Goal: Transaction & Acquisition: Purchase product/service

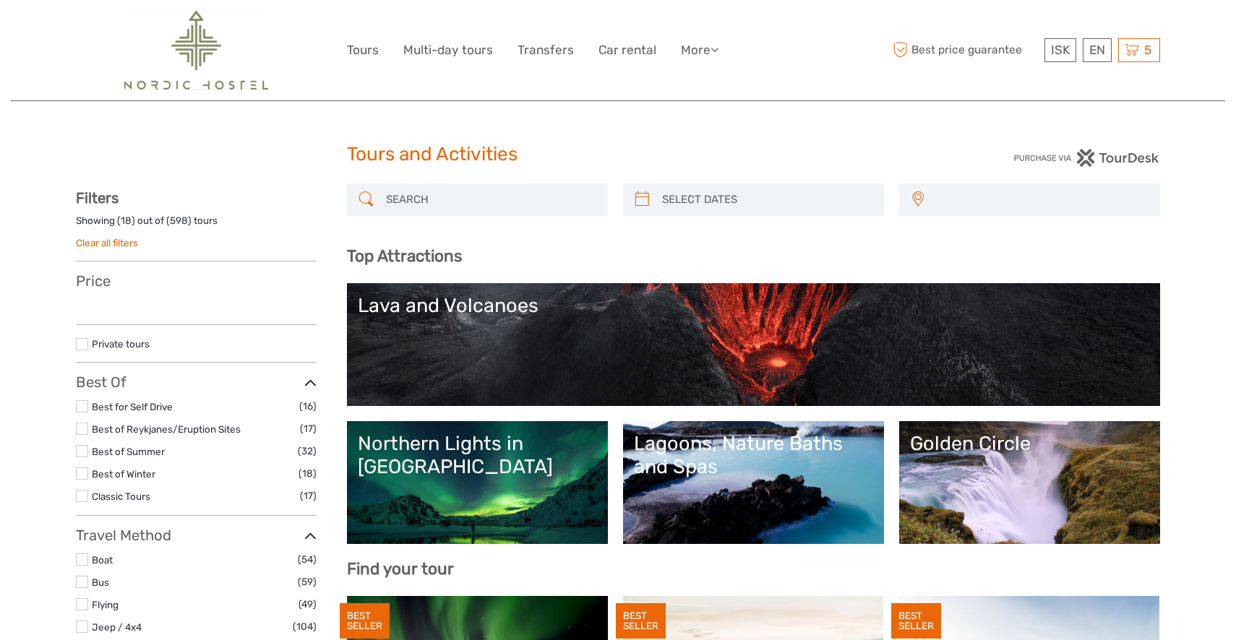
select select
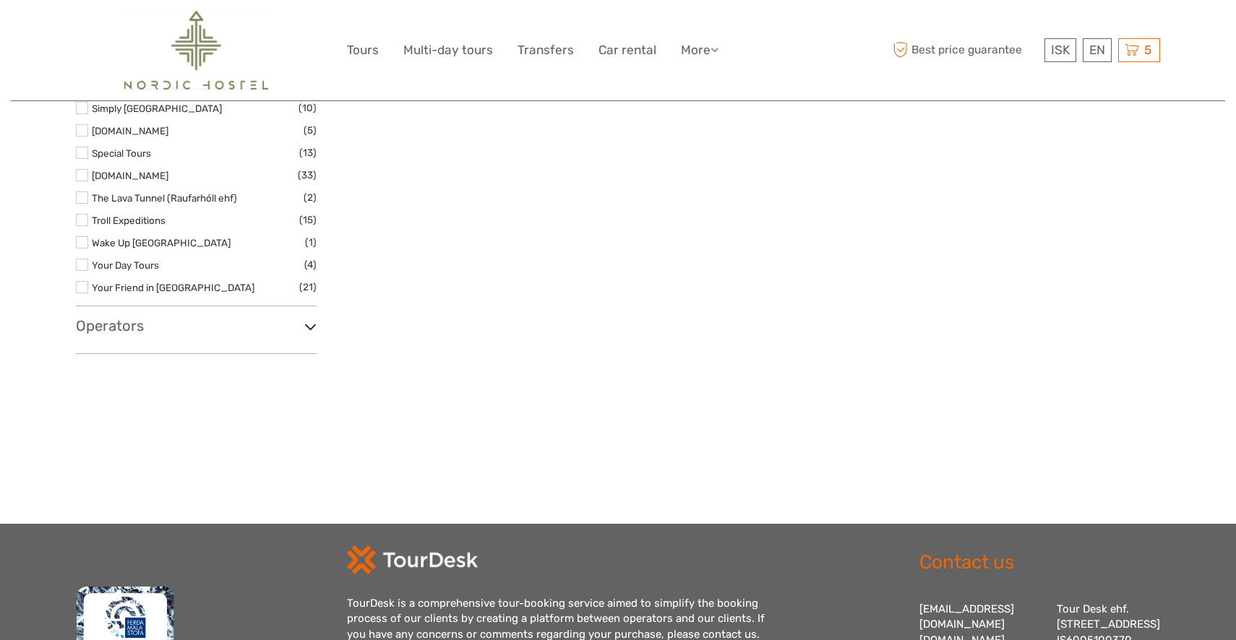
scroll to position [2355, 0]
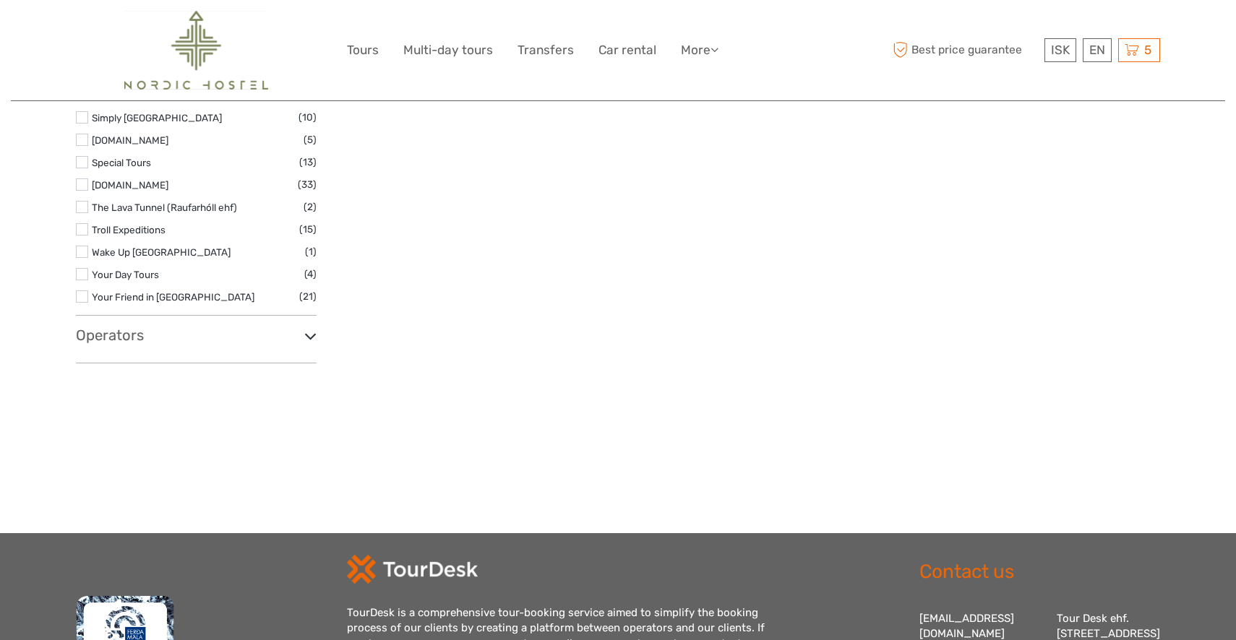
click at [309, 340] on icon at bounding box center [310, 337] width 12 height 20
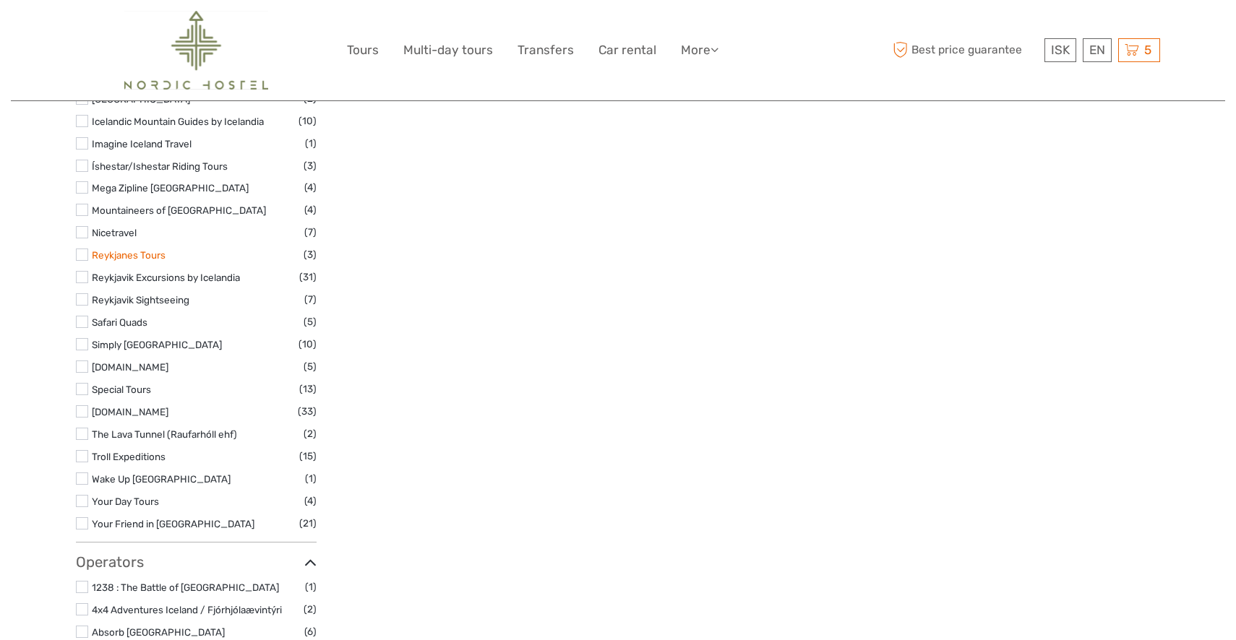
scroll to position [2134, 0]
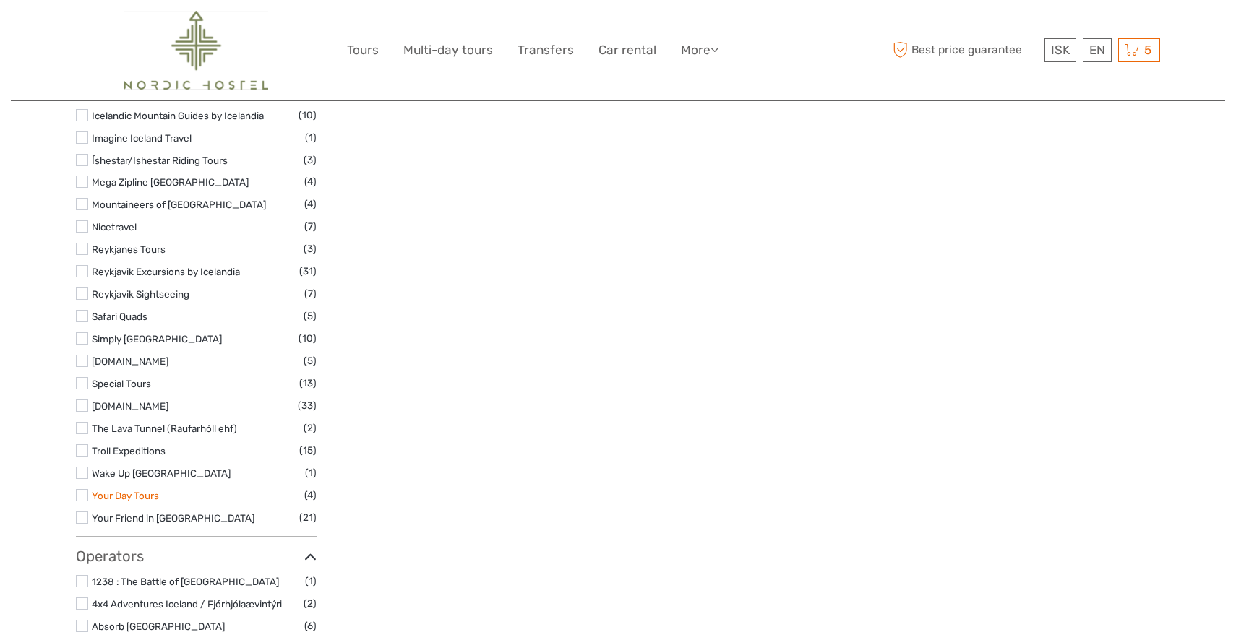
click at [133, 498] on link "Your Day Tours" at bounding box center [125, 496] width 67 height 12
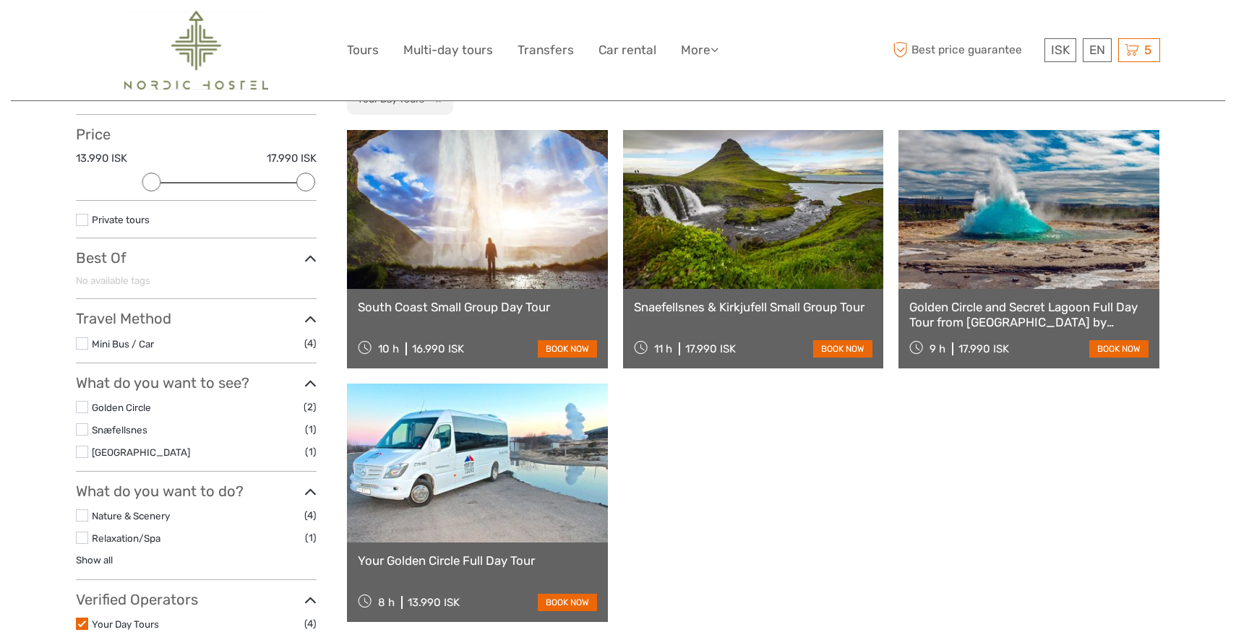
scroll to position [152, 0]
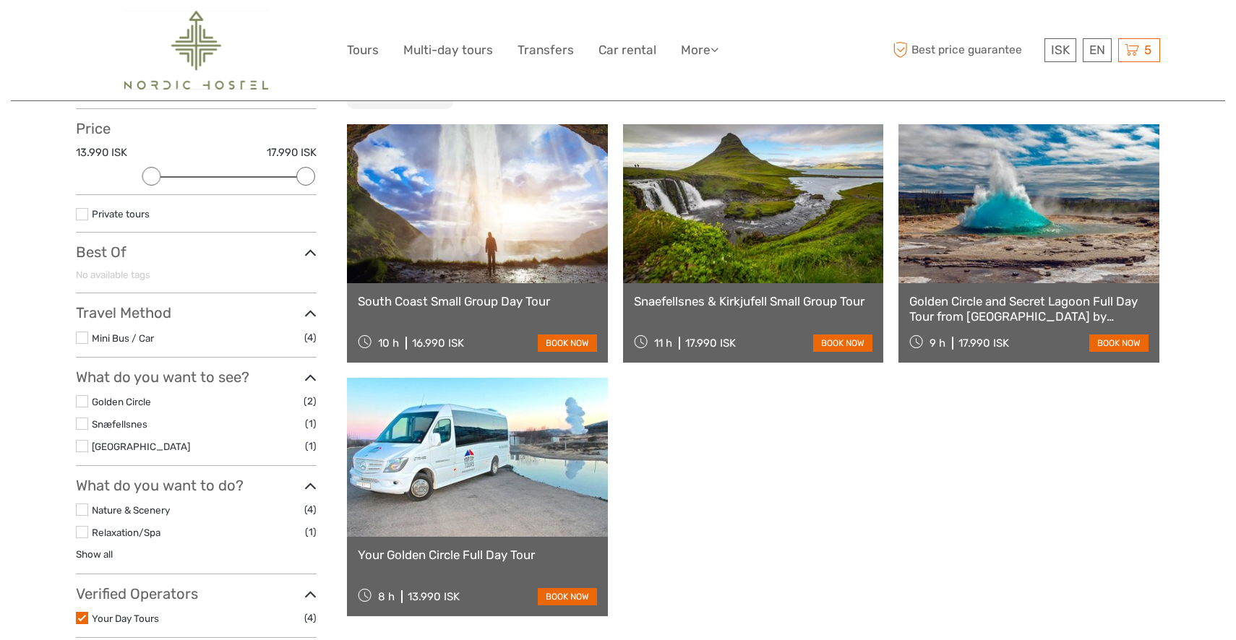
click at [843, 347] on link "book now" at bounding box center [842, 343] width 59 height 17
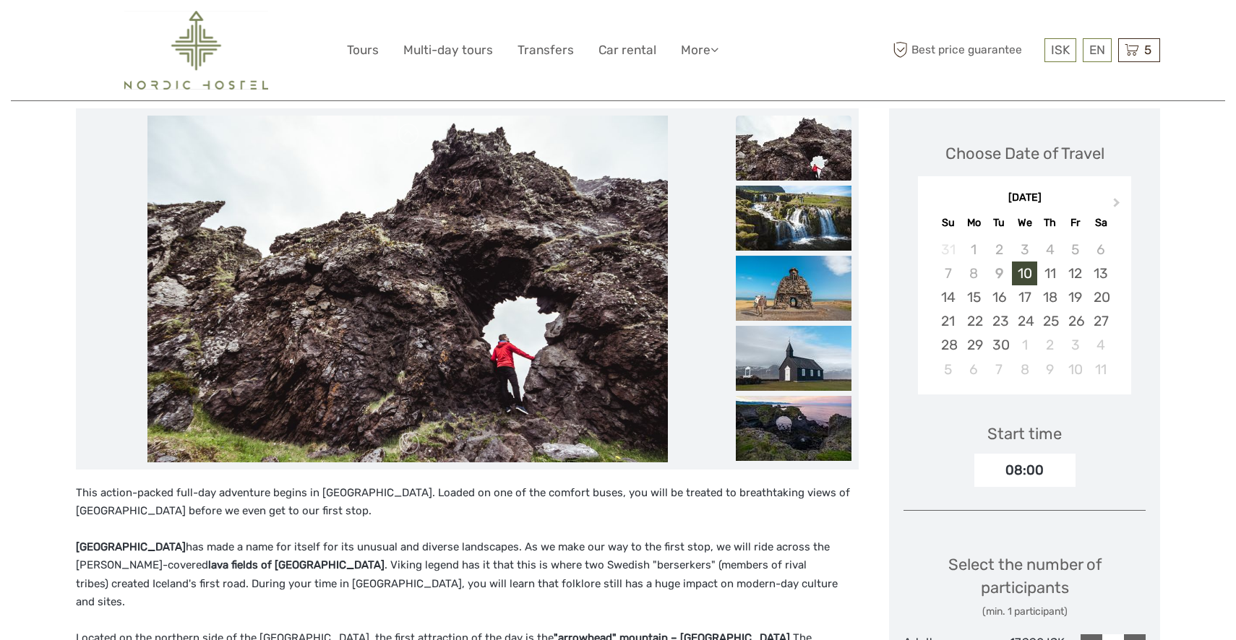
scroll to position [179, 0]
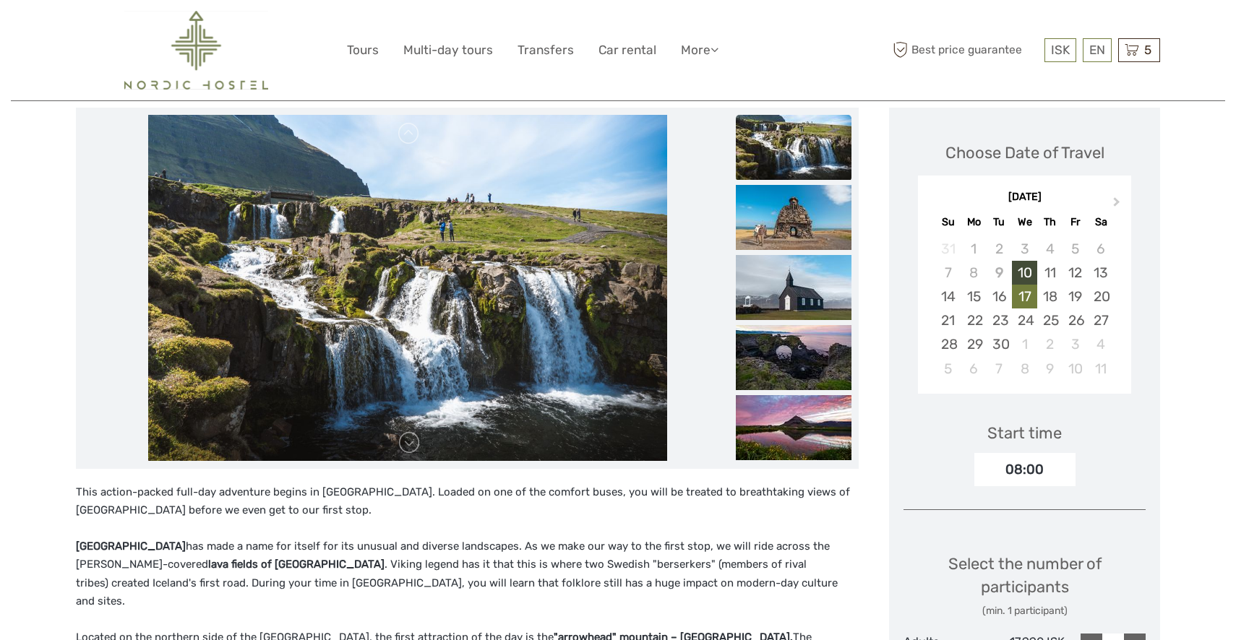
click at [1026, 296] on div "17" at bounding box center [1024, 297] width 25 height 24
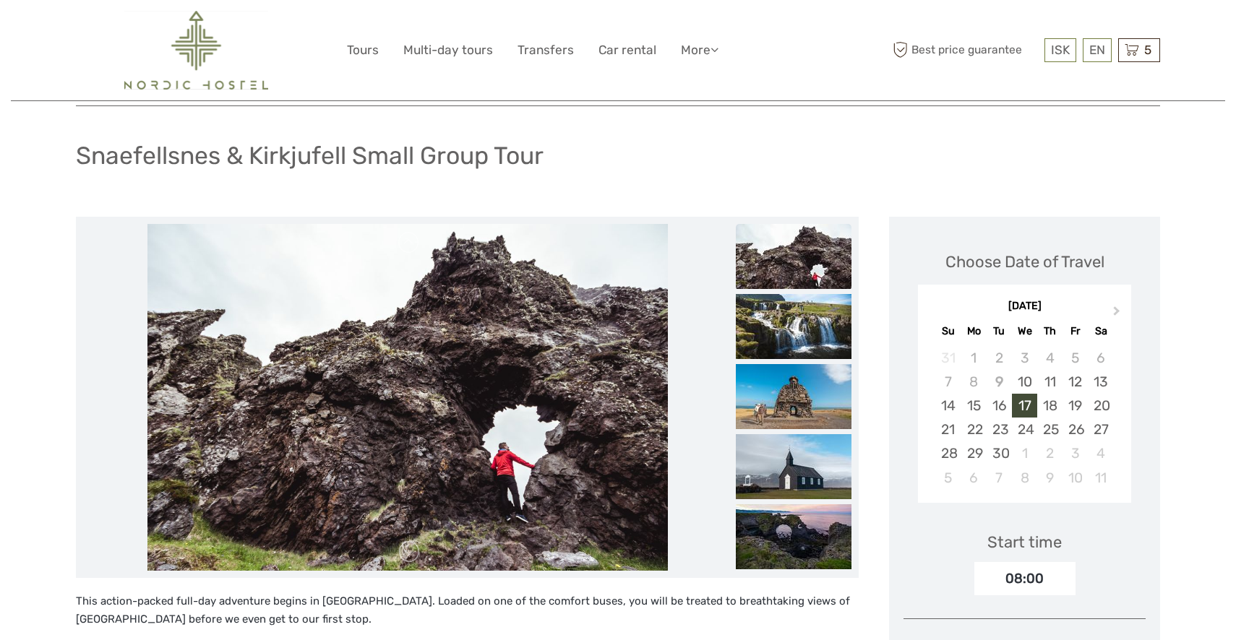
scroll to position [54, 0]
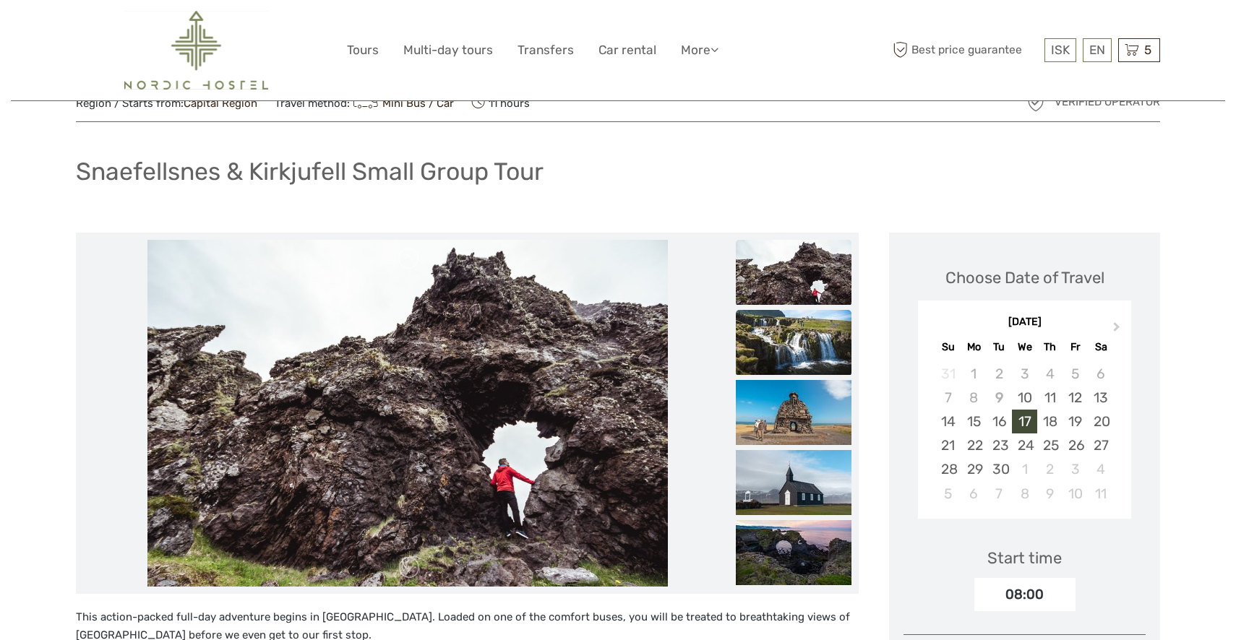
click at [780, 345] on img at bounding box center [794, 342] width 116 height 65
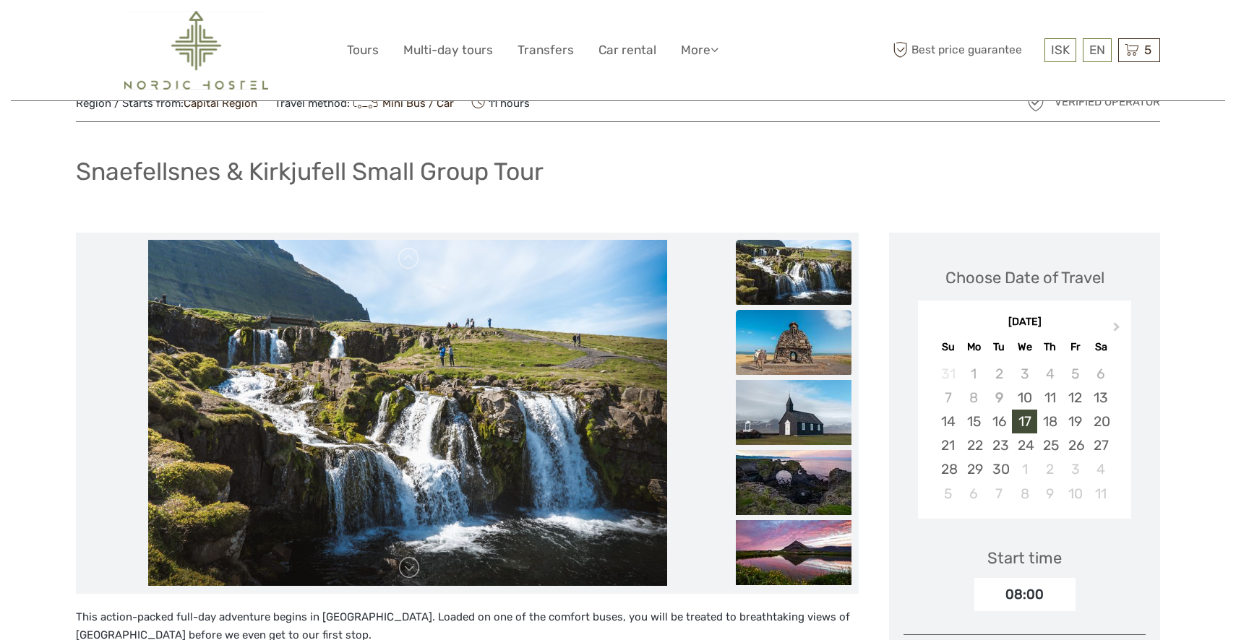
click at [783, 329] on img at bounding box center [794, 342] width 116 height 65
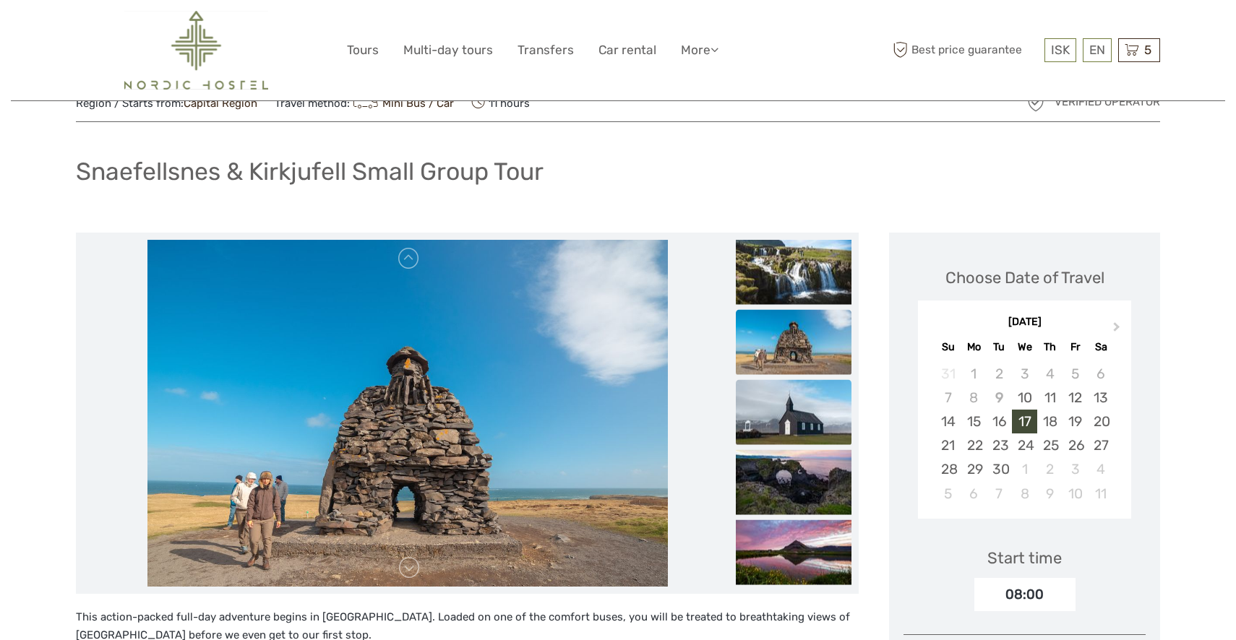
click at [786, 394] on img at bounding box center [794, 411] width 116 height 65
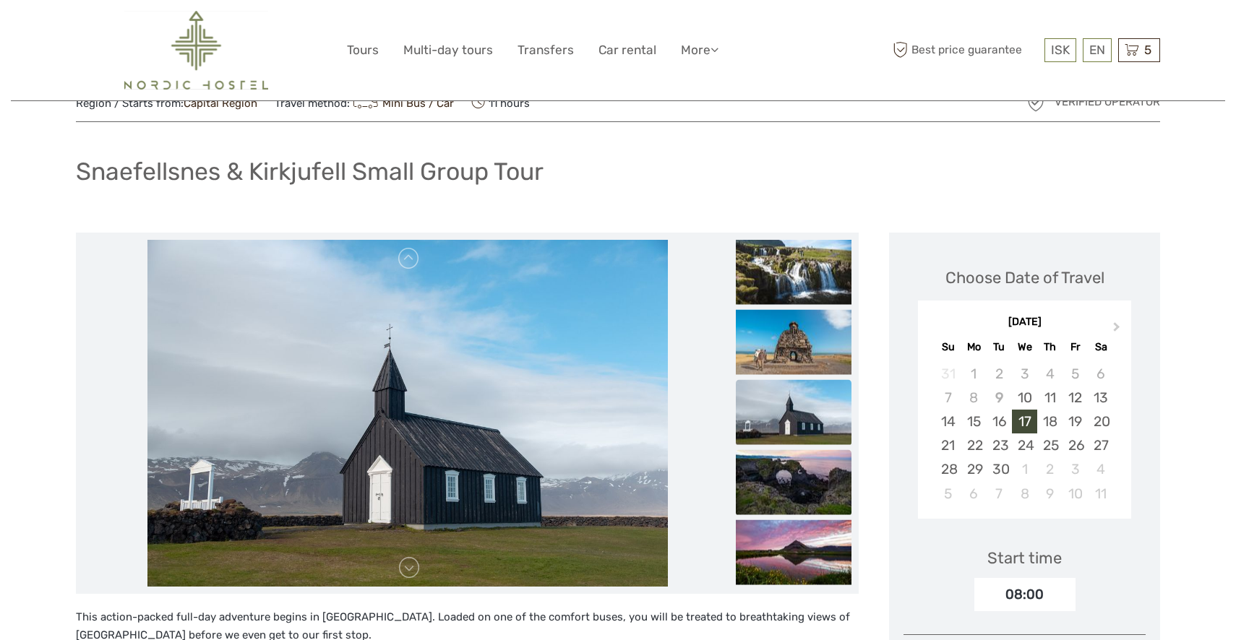
click at [773, 464] on img at bounding box center [794, 481] width 116 height 65
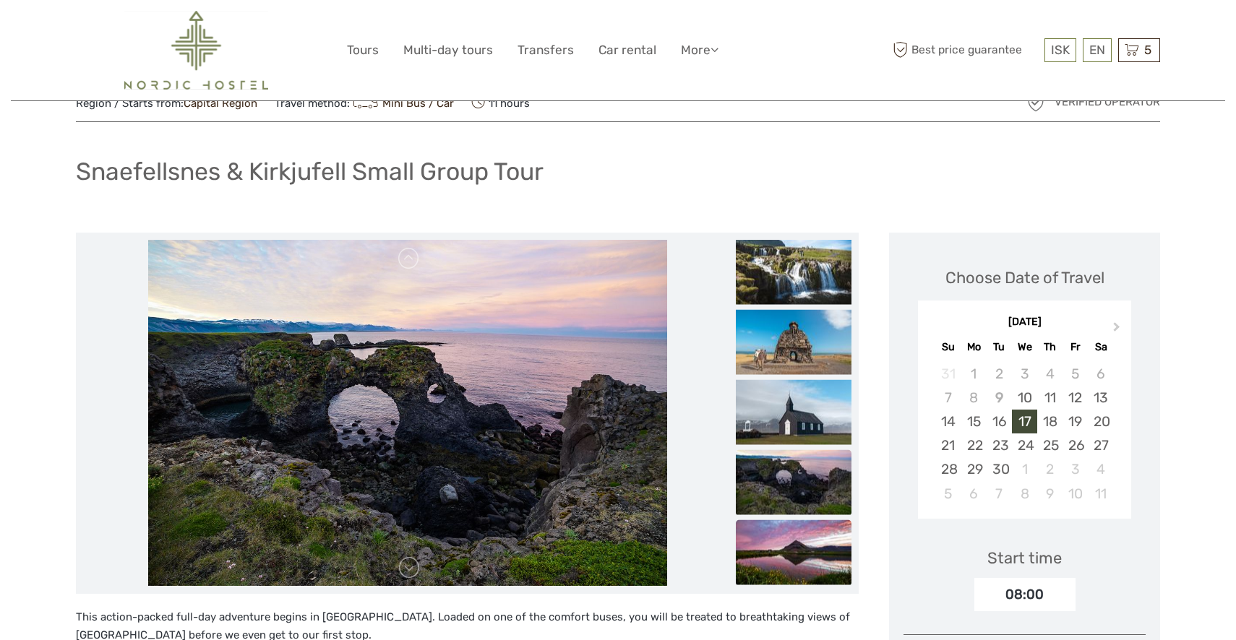
click at [780, 545] on img at bounding box center [794, 552] width 116 height 65
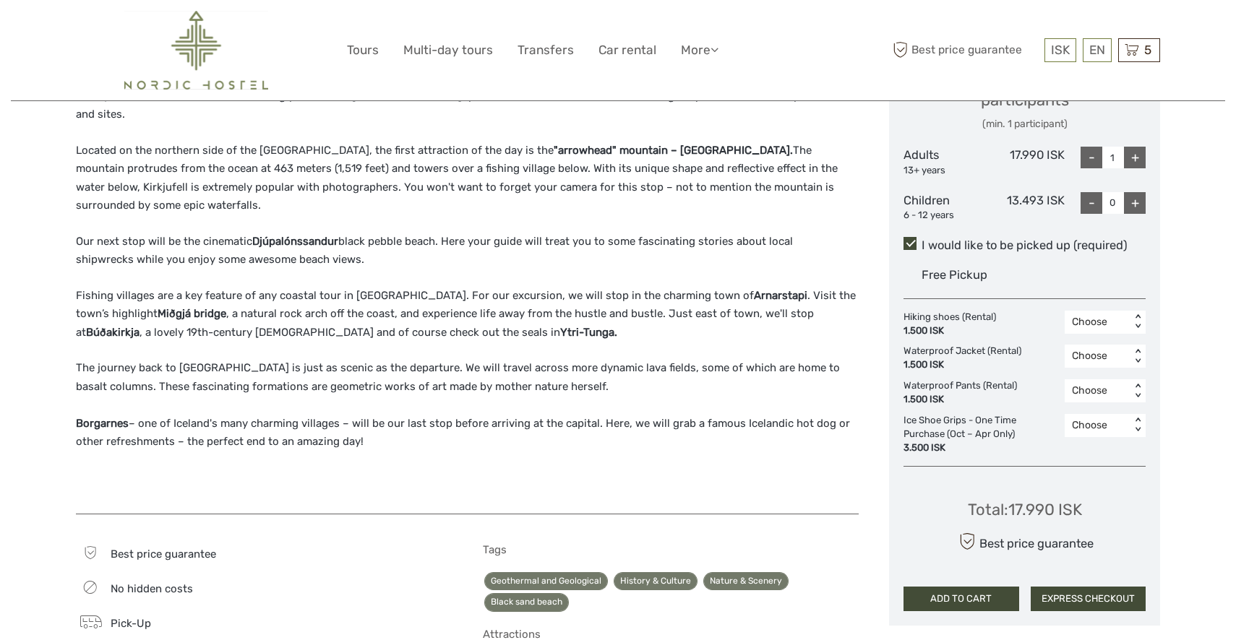
scroll to position [673, 0]
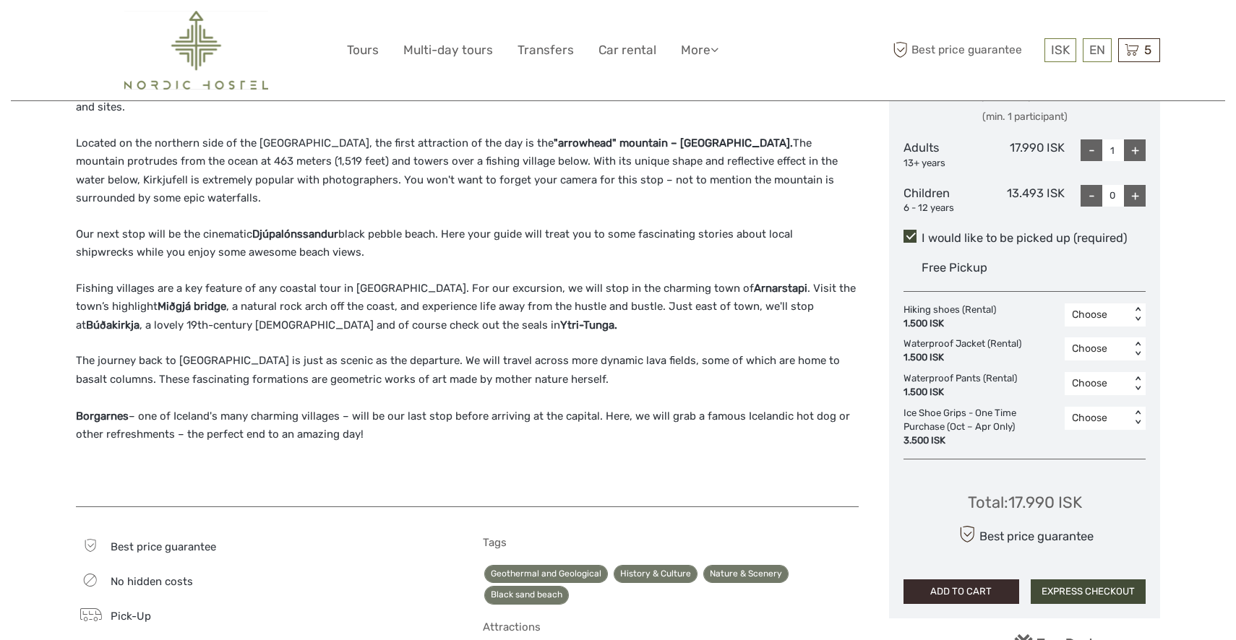
click at [969, 580] on button "ADD TO CART" at bounding box center [961, 592] width 116 height 25
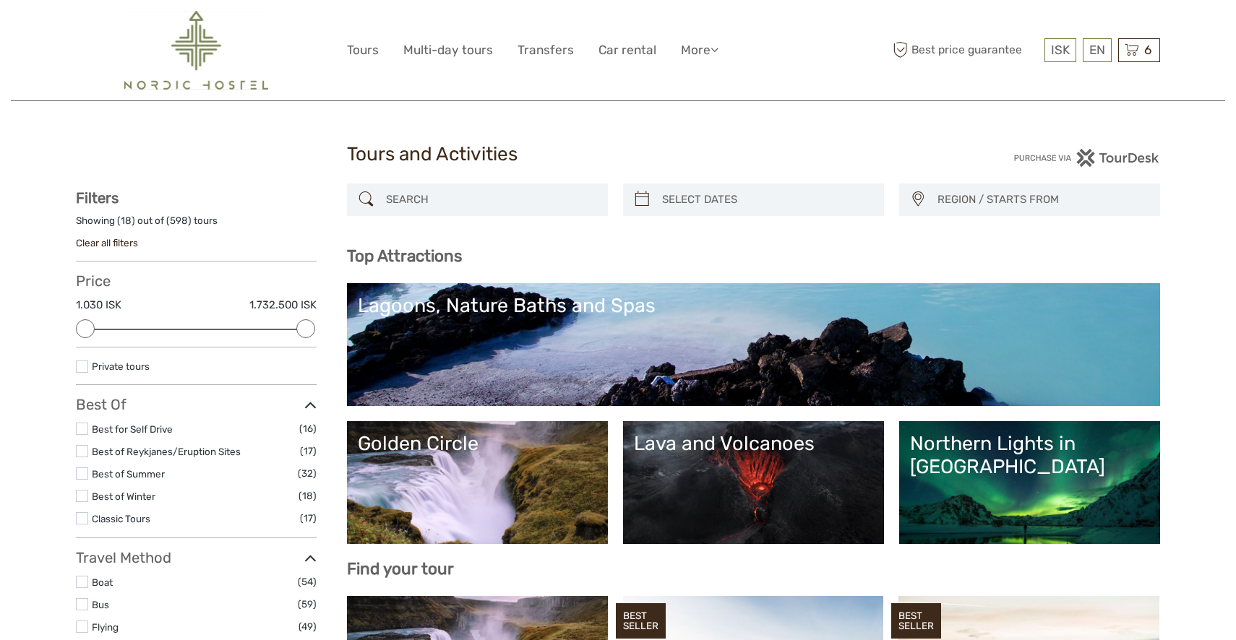
select select
click at [1144, 49] on span "6" at bounding box center [1148, 50] width 12 height 14
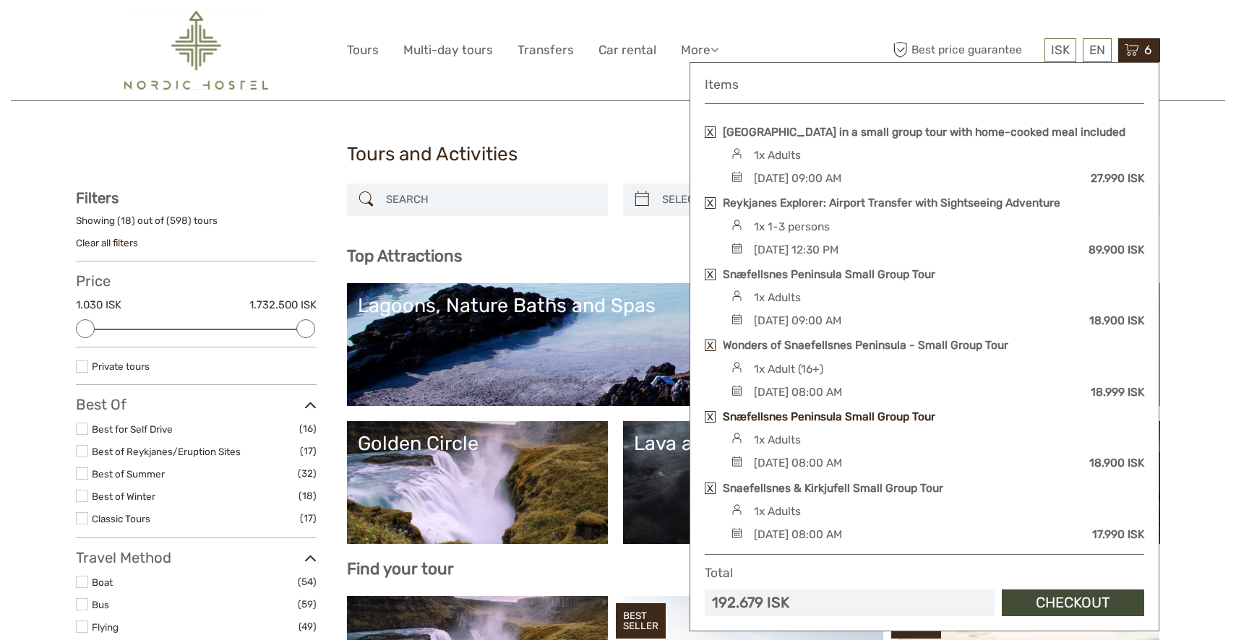
click at [819, 425] on link "Snæfellsnes Peninsula Small Group Tour" at bounding box center [829, 417] width 212 height 16
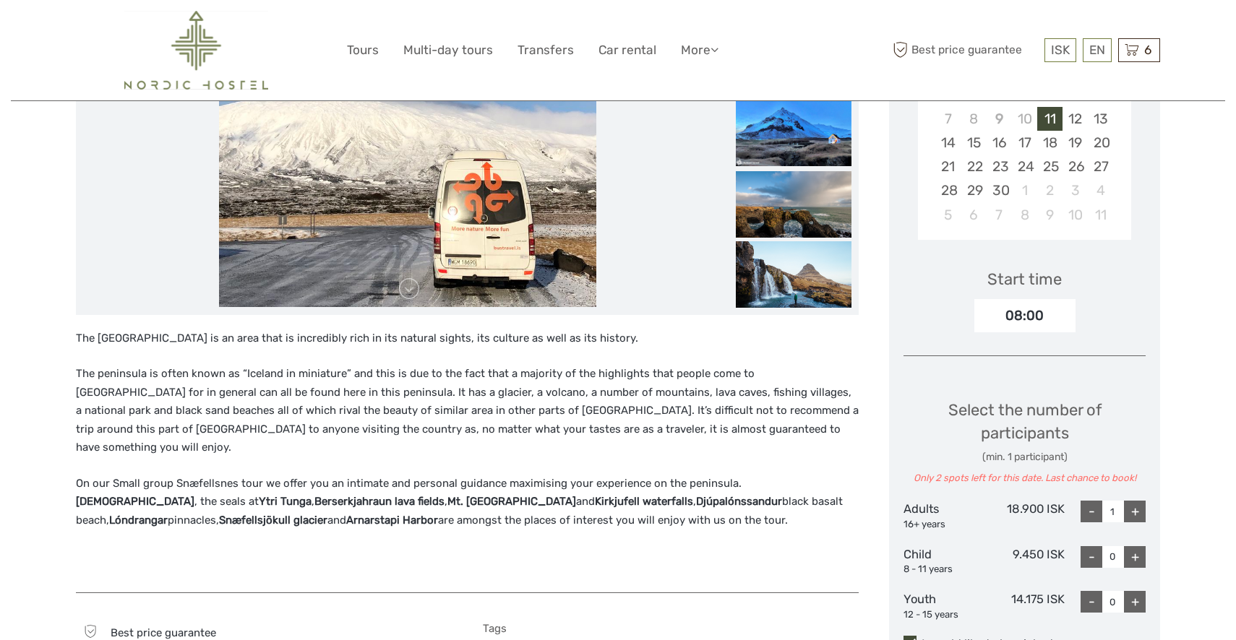
scroll to position [180, 0]
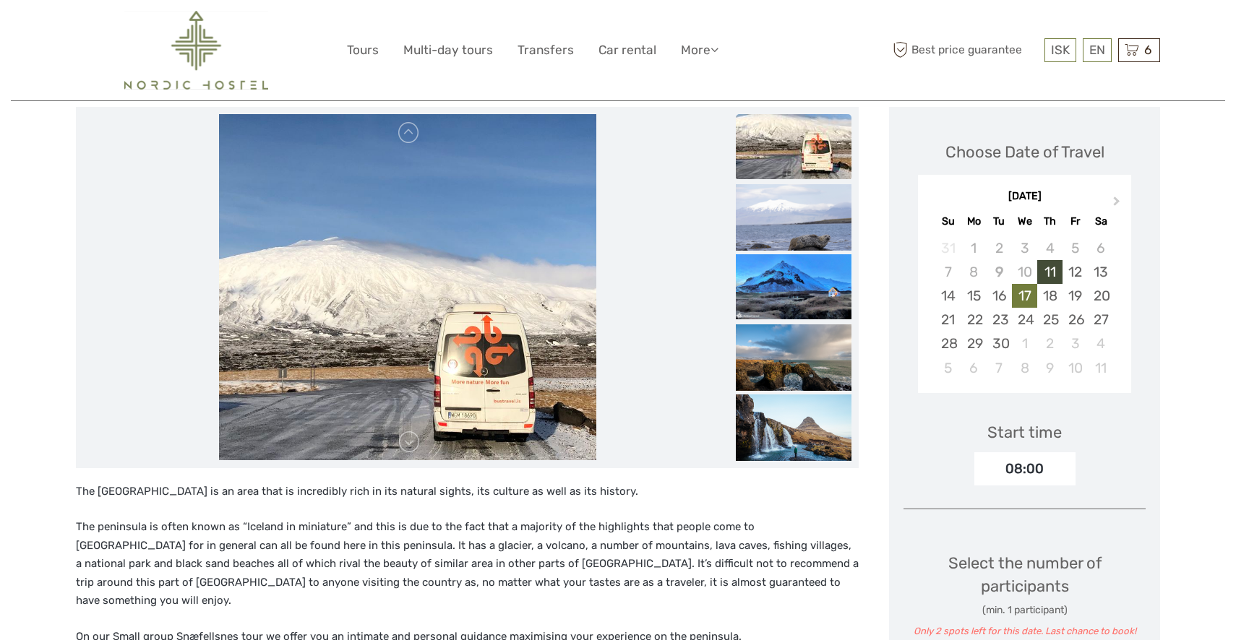
click at [1025, 291] on div "17" at bounding box center [1024, 296] width 25 height 24
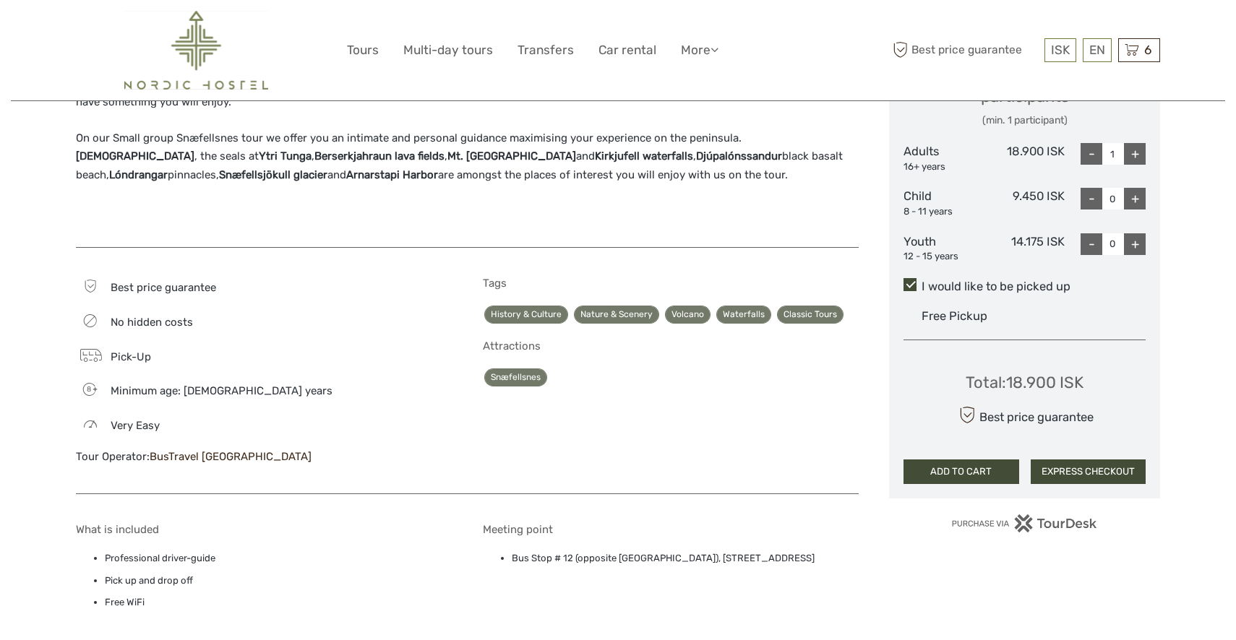
scroll to position [686, 0]
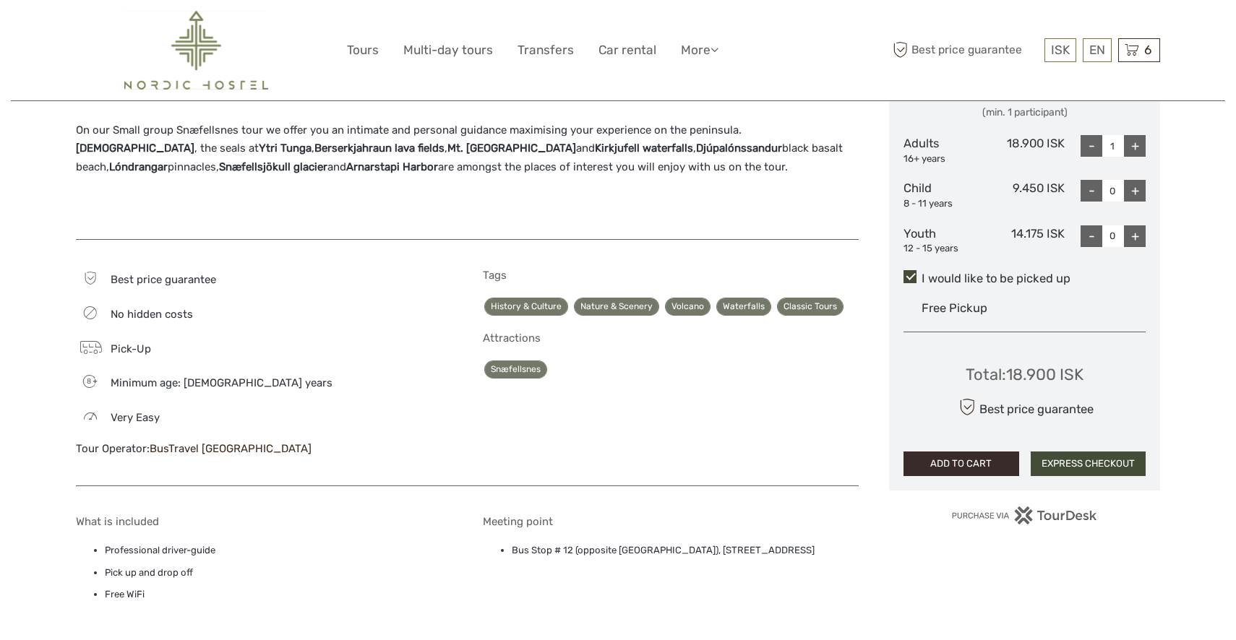
click at [963, 461] on button "ADD TO CART" at bounding box center [961, 464] width 116 height 25
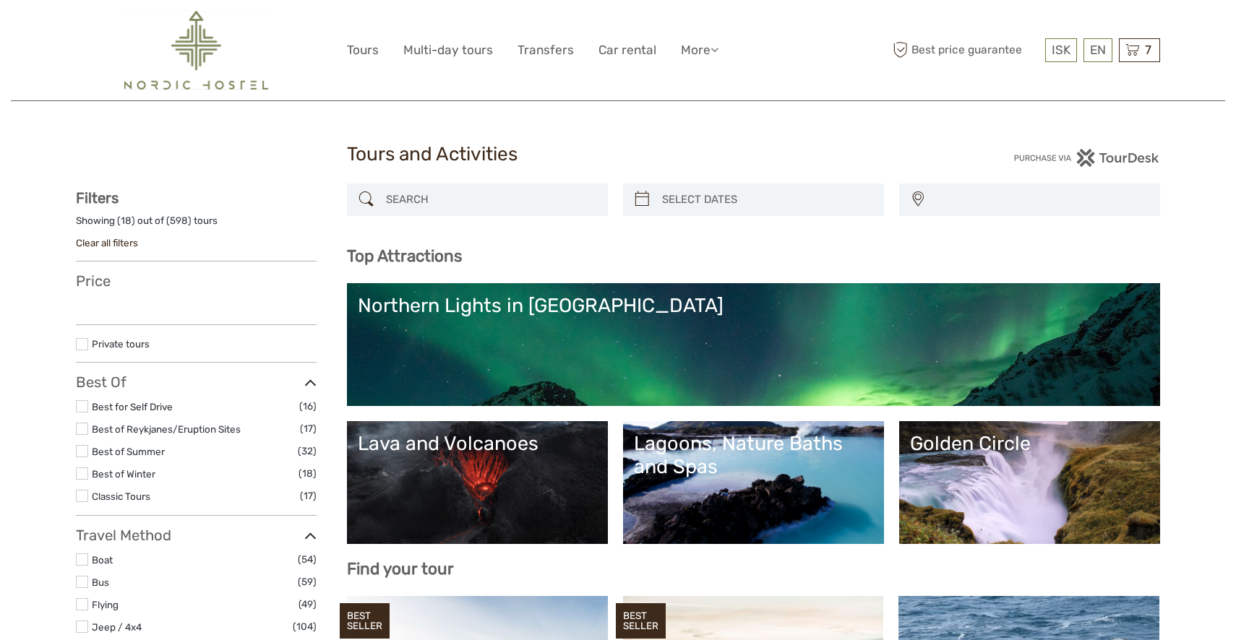
select select
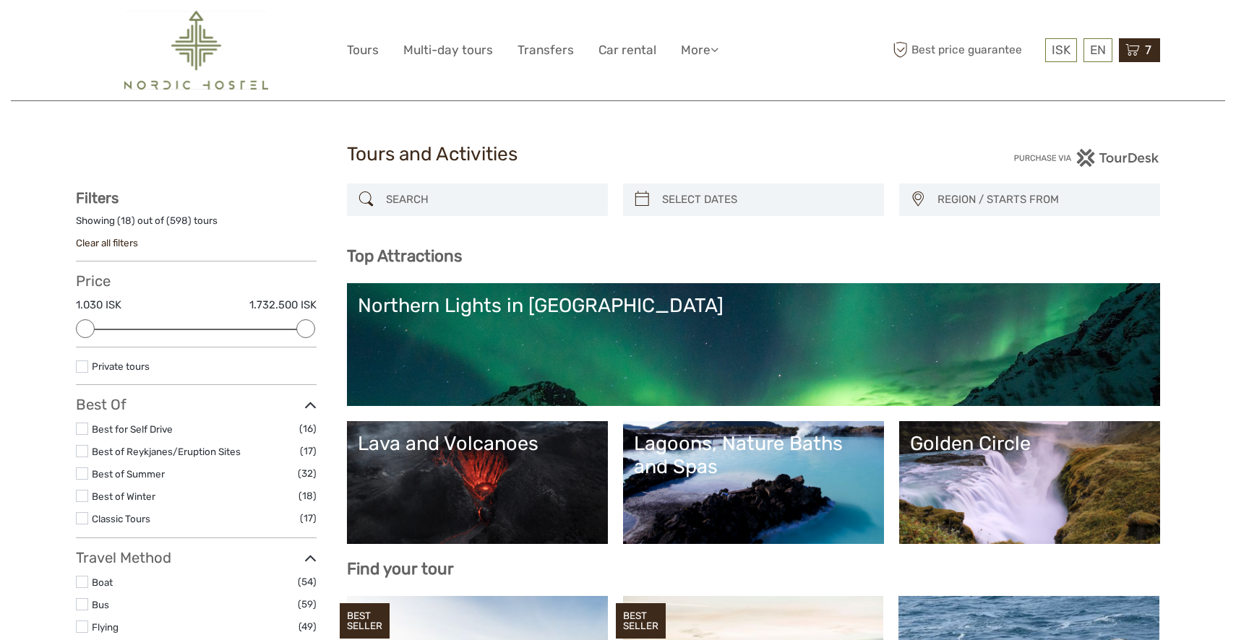
click at [1135, 44] on icon at bounding box center [1132, 50] width 14 height 18
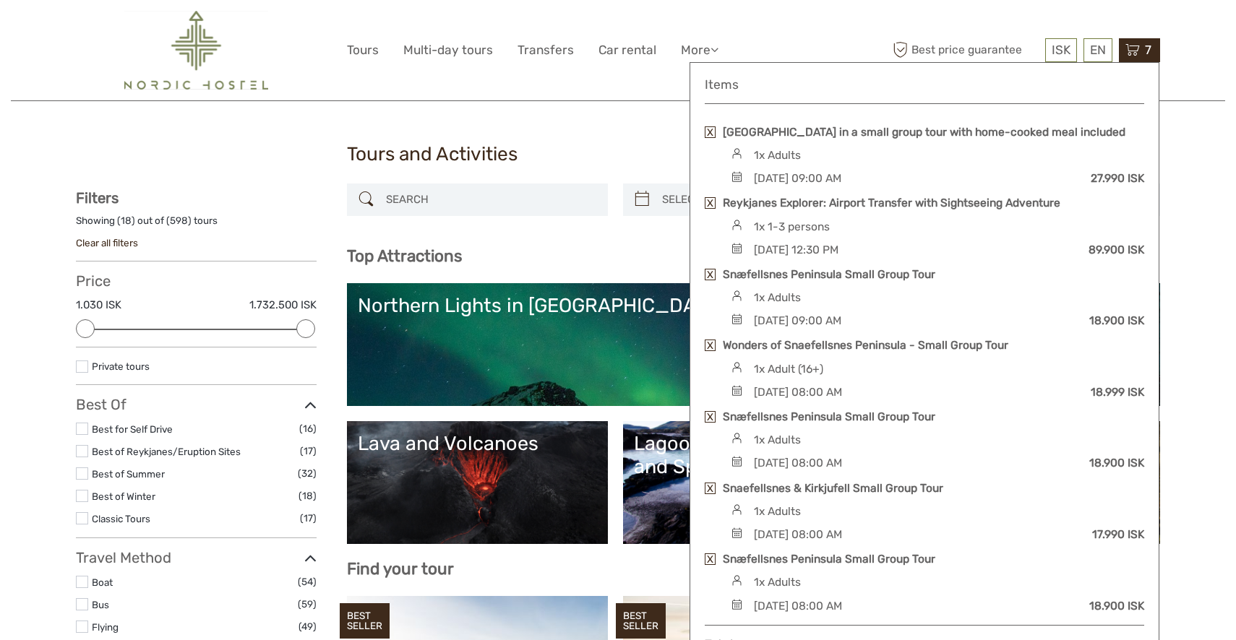
click at [710, 423] on link at bounding box center [710, 417] width 11 height 12
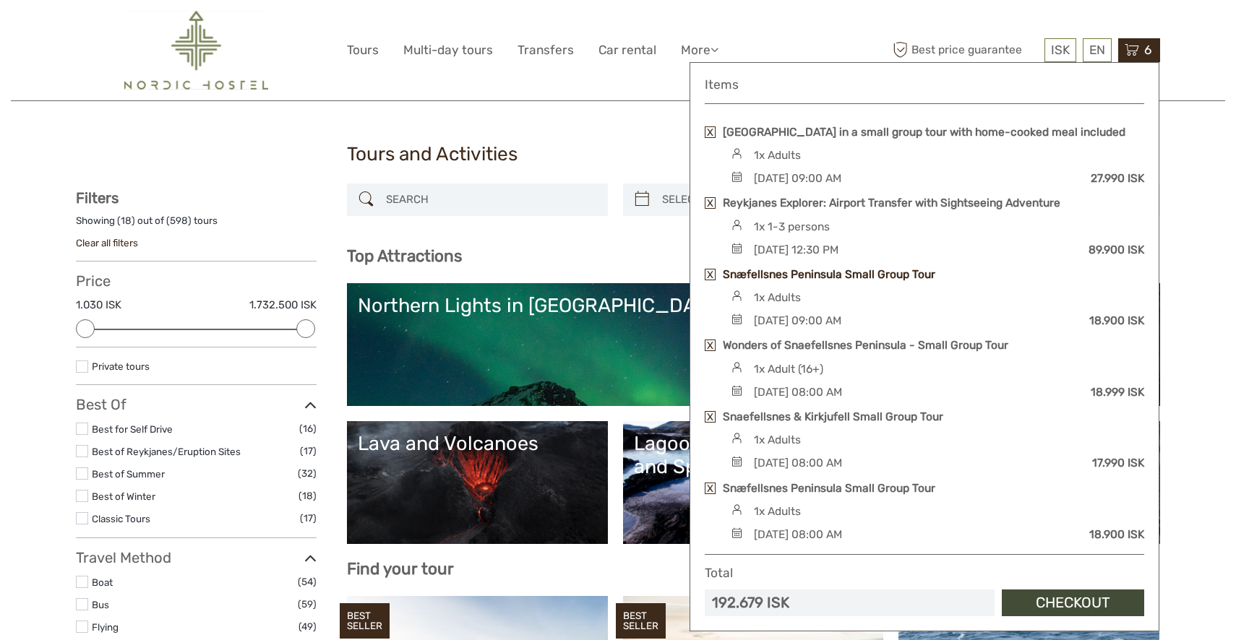
click at [770, 283] on link "Snæfellsnes Peninsula Small Group Tour" at bounding box center [829, 275] width 212 height 16
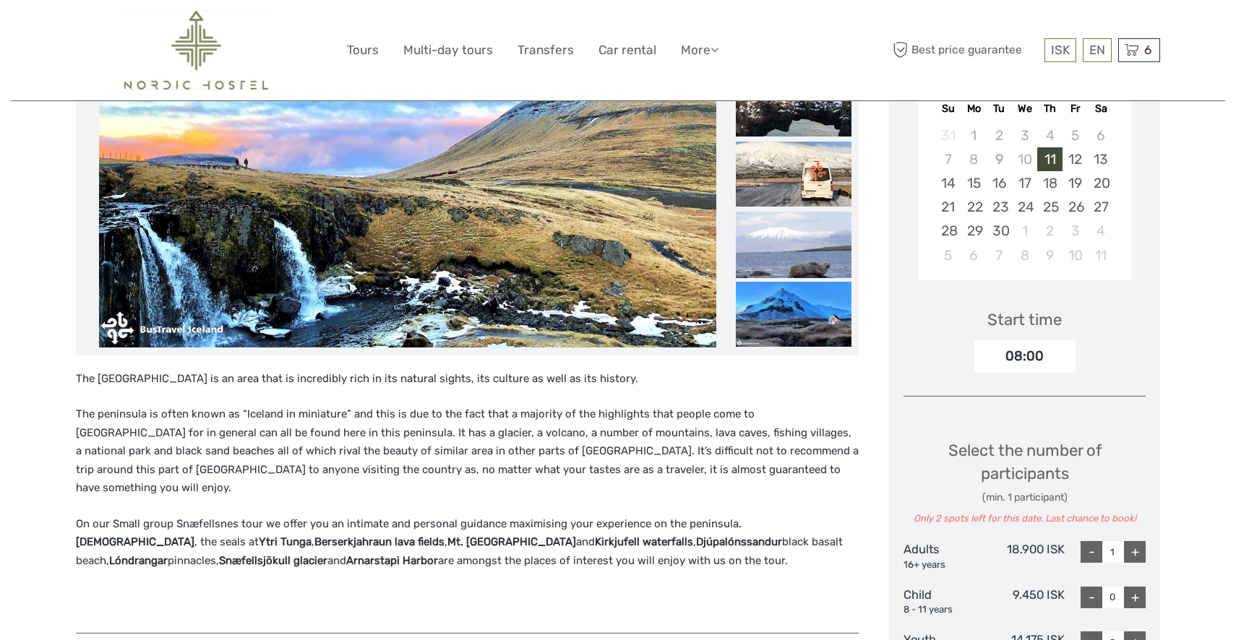
scroll to position [292, 0]
click at [1022, 178] on div "17" at bounding box center [1024, 184] width 25 height 24
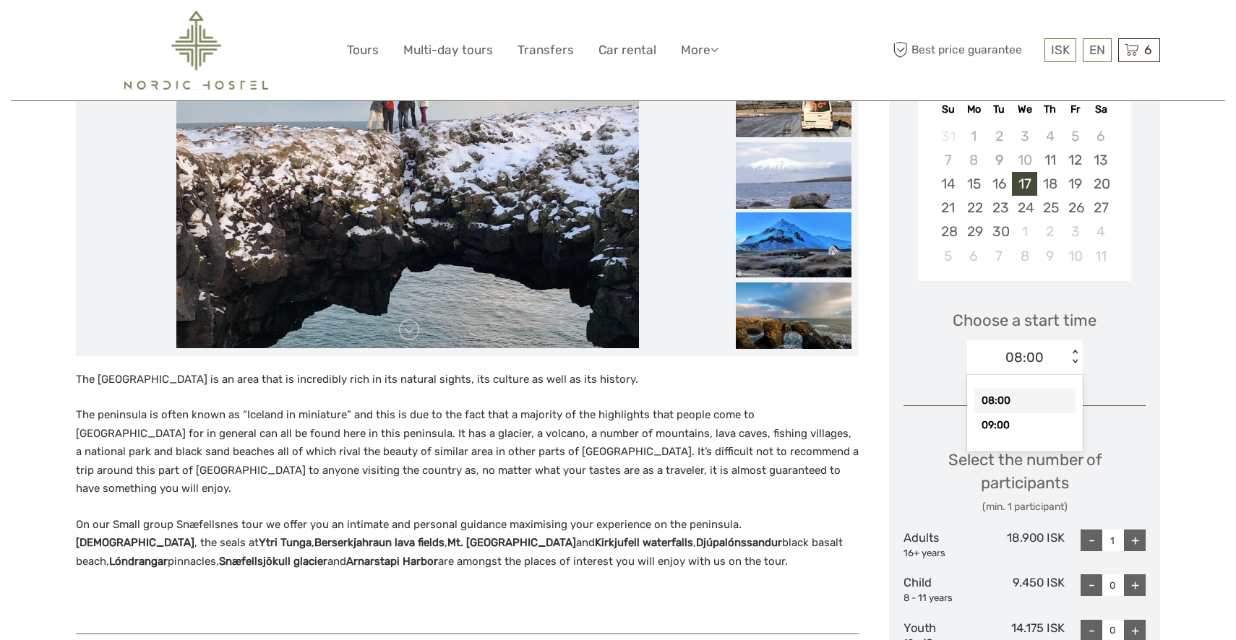
click at [1072, 362] on div "< >" at bounding box center [1074, 357] width 12 height 15
click at [1070, 350] on div "< >" at bounding box center [1074, 357] width 12 height 15
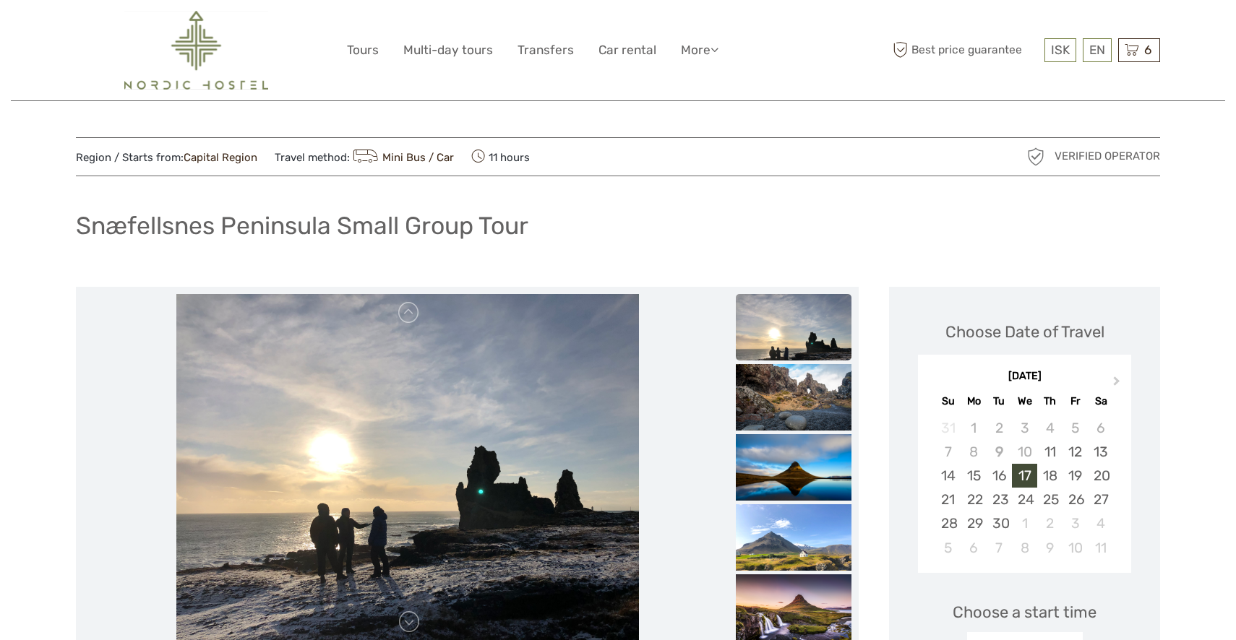
scroll to position [0, 0]
